Goal: Task Accomplishment & Management: Use online tool/utility

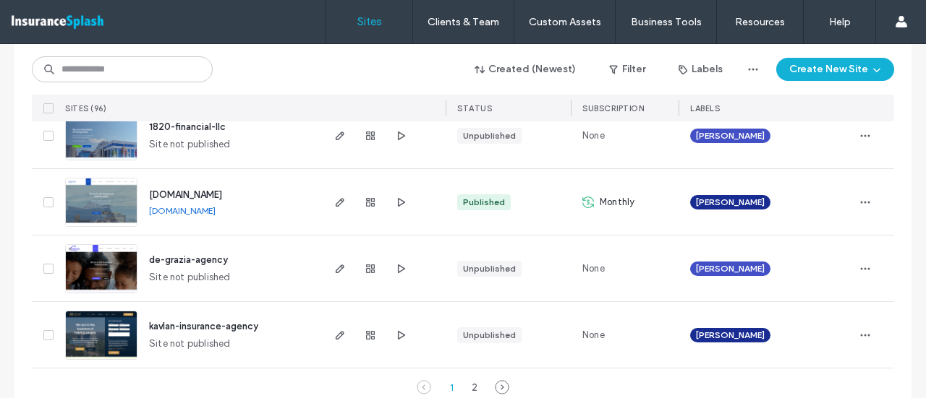
scroll to position [4939, 0]
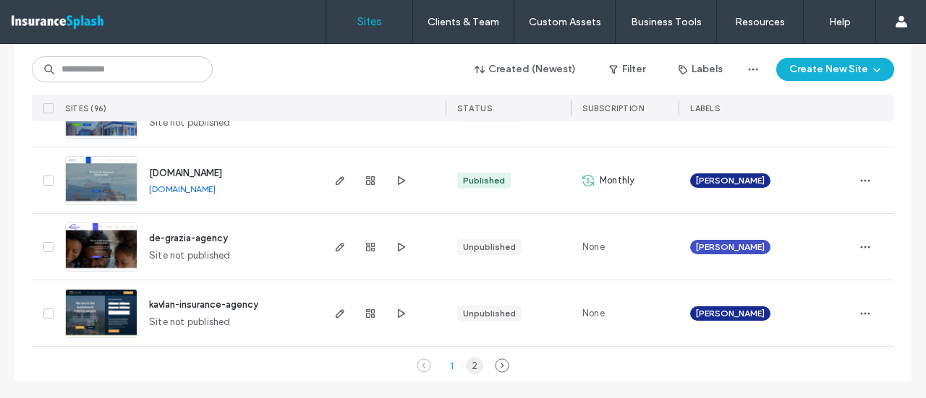
click at [466, 362] on div "2" at bounding box center [474, 365] width 17 height 17
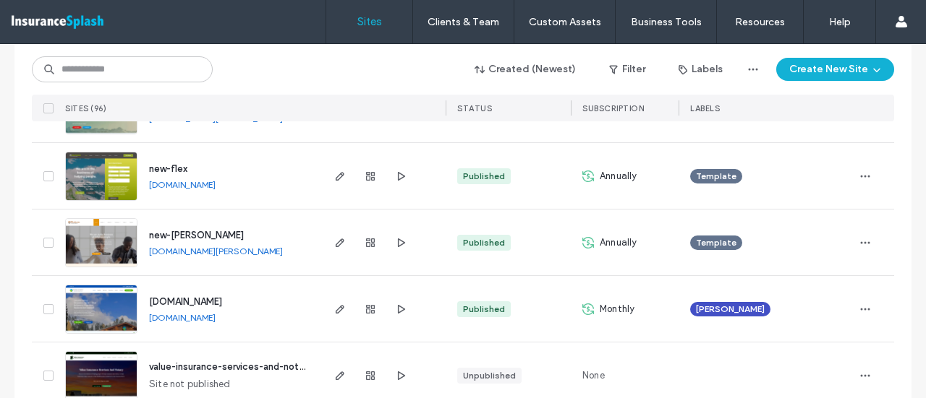
scroll to position [840, 0]
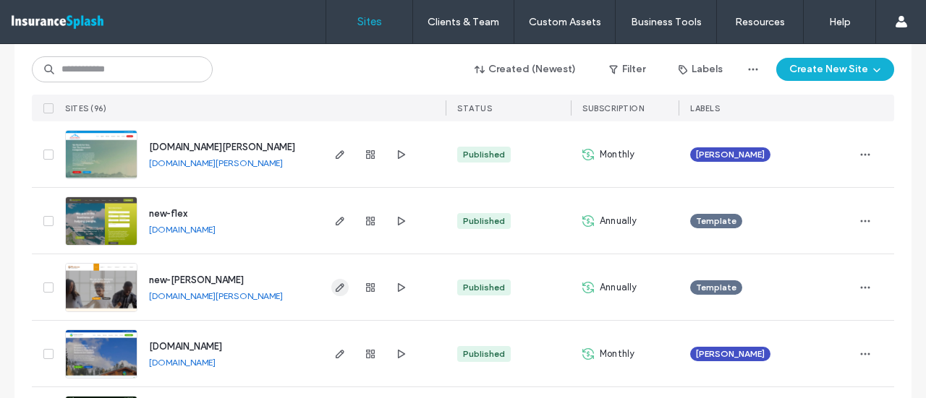
click at [338, 289] on icon "button" at bounding box center [340, 288] width 12 height 12
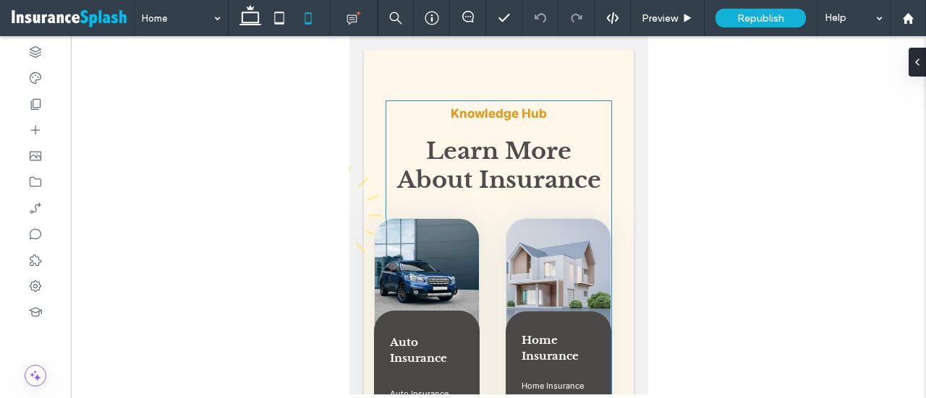
scroll to position [3905, 0]
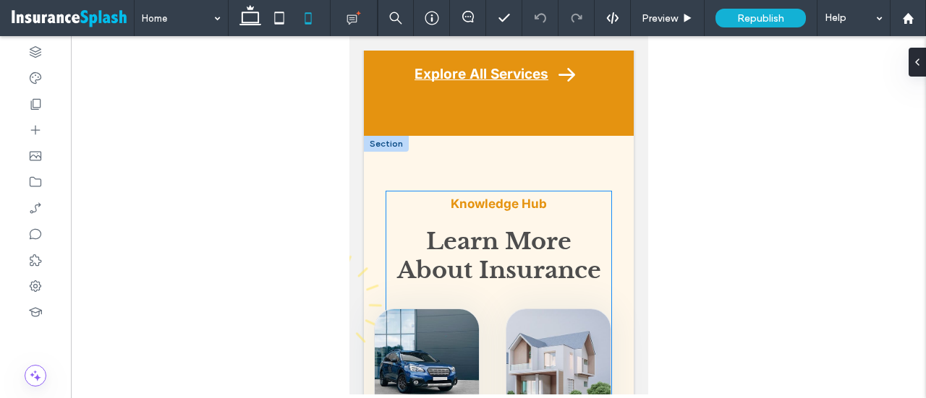
click at [352, 251] on icon "A black and white drawing of a sun with rays coming out of it." at bounding box center [328, 304] width 176 height 111
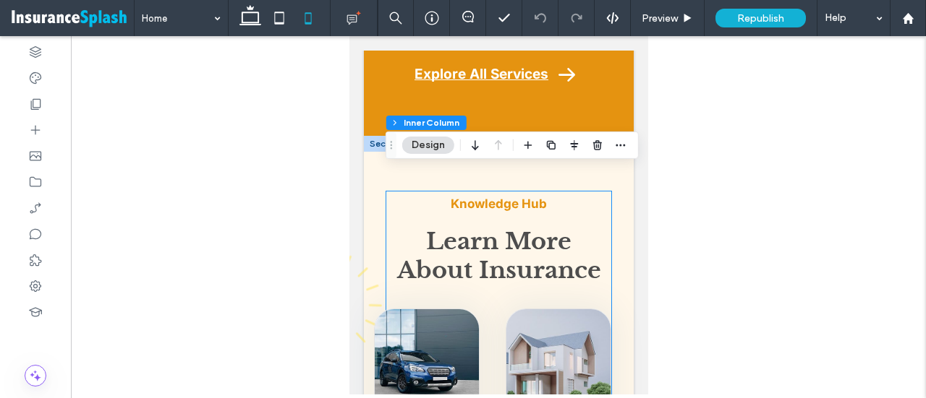
click at [352, 251] on icon "A black and white drawing of a sun with rays coming out of it." at bounding box center [328, 304] width 176 height 111
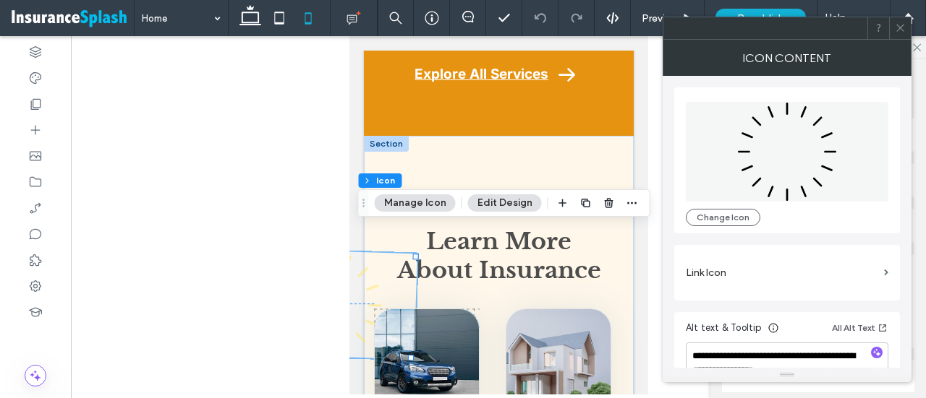
click at [895, 40] on div "Icon Content" at bounding box center [786, 58] width 249 height 36
click at [899, 26] on icon at bounding box center [900, 27] width 11 height 11
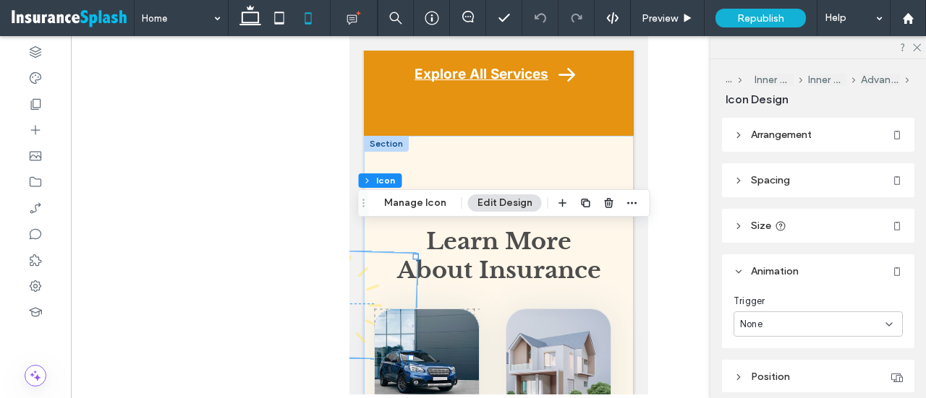
click at [742, 182] on icon at bounding box center [738, 181] width 10 height 10
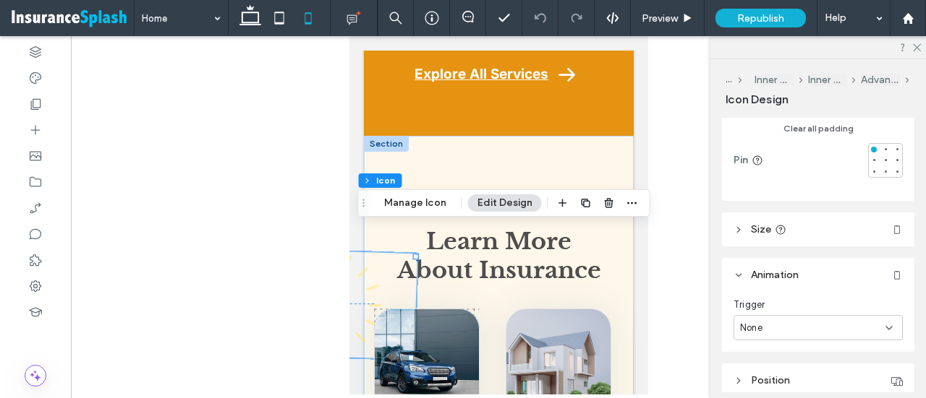
scroll to position [289, 0]
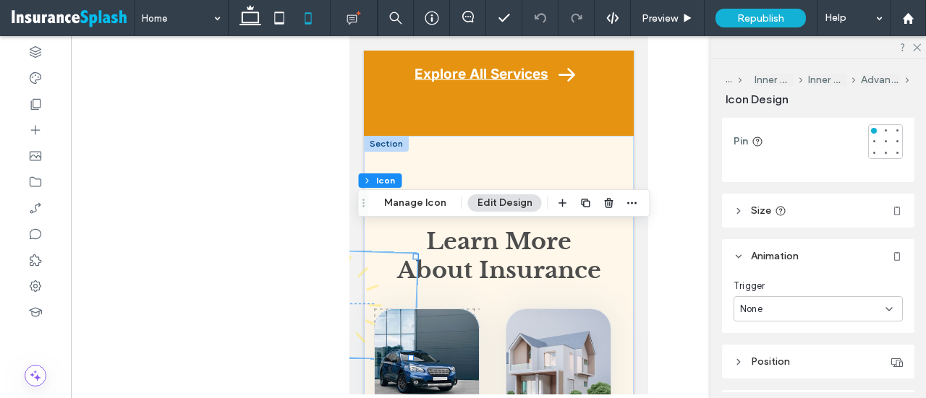
click at [741, 213] on icon at bounding box center [738, 211] width 10 height 10
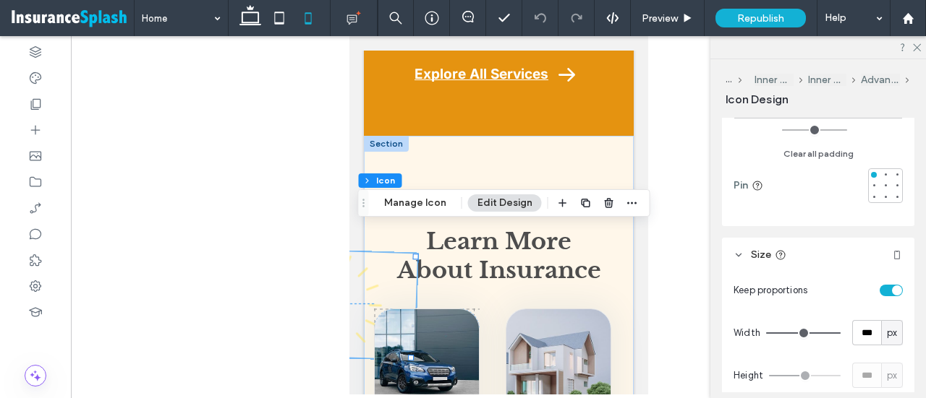
scroll to position [72, 0]
